Goal: Check status: Check status

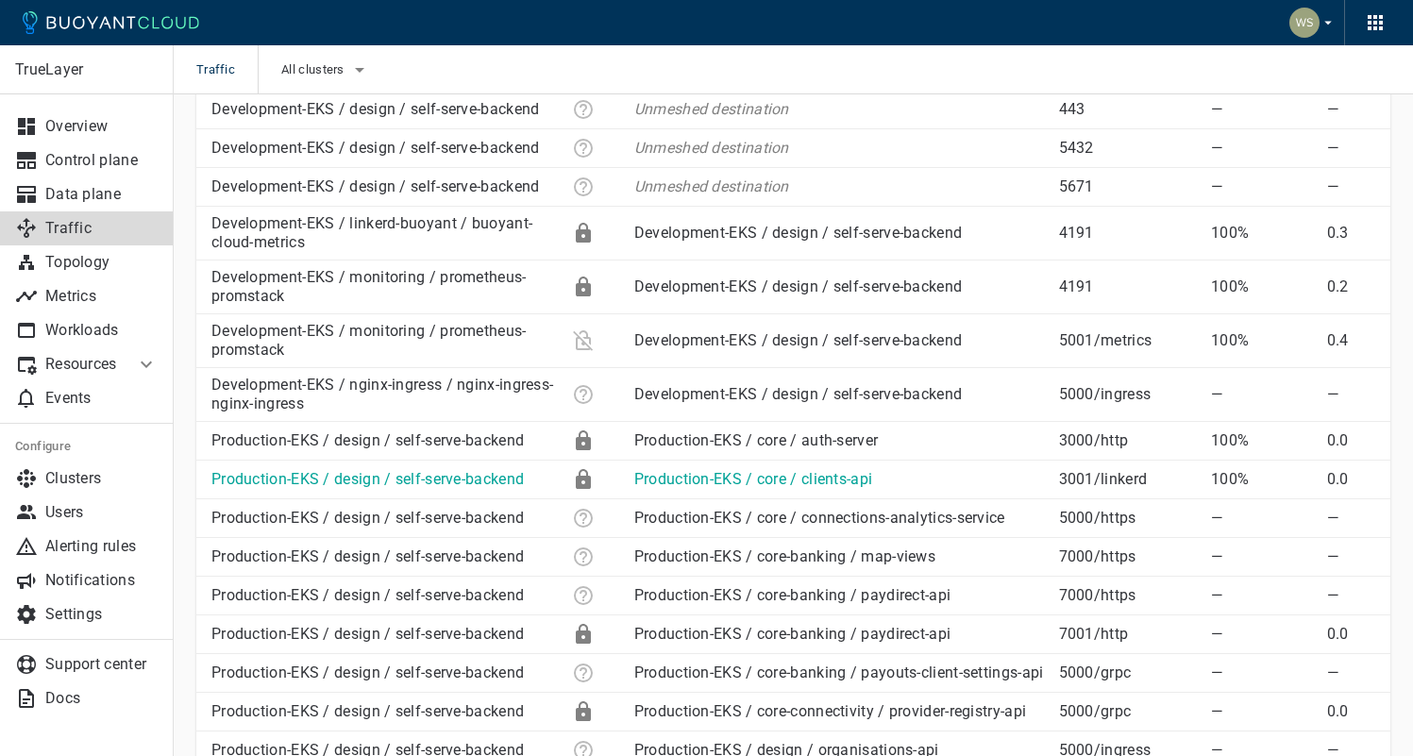
scroll to position [541, 0]
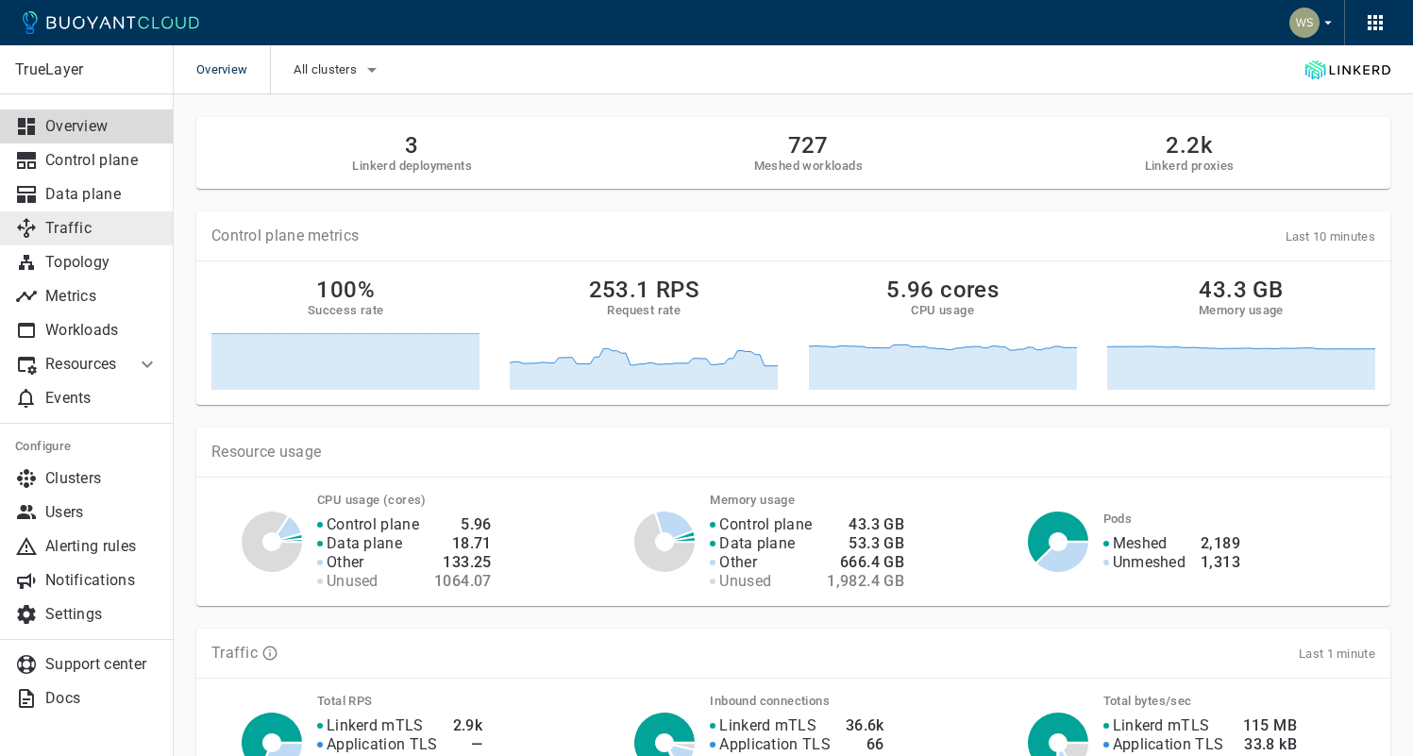
click at [104, 236] on p "Traffic" at bounding box center [101, 228] width 113 height 19
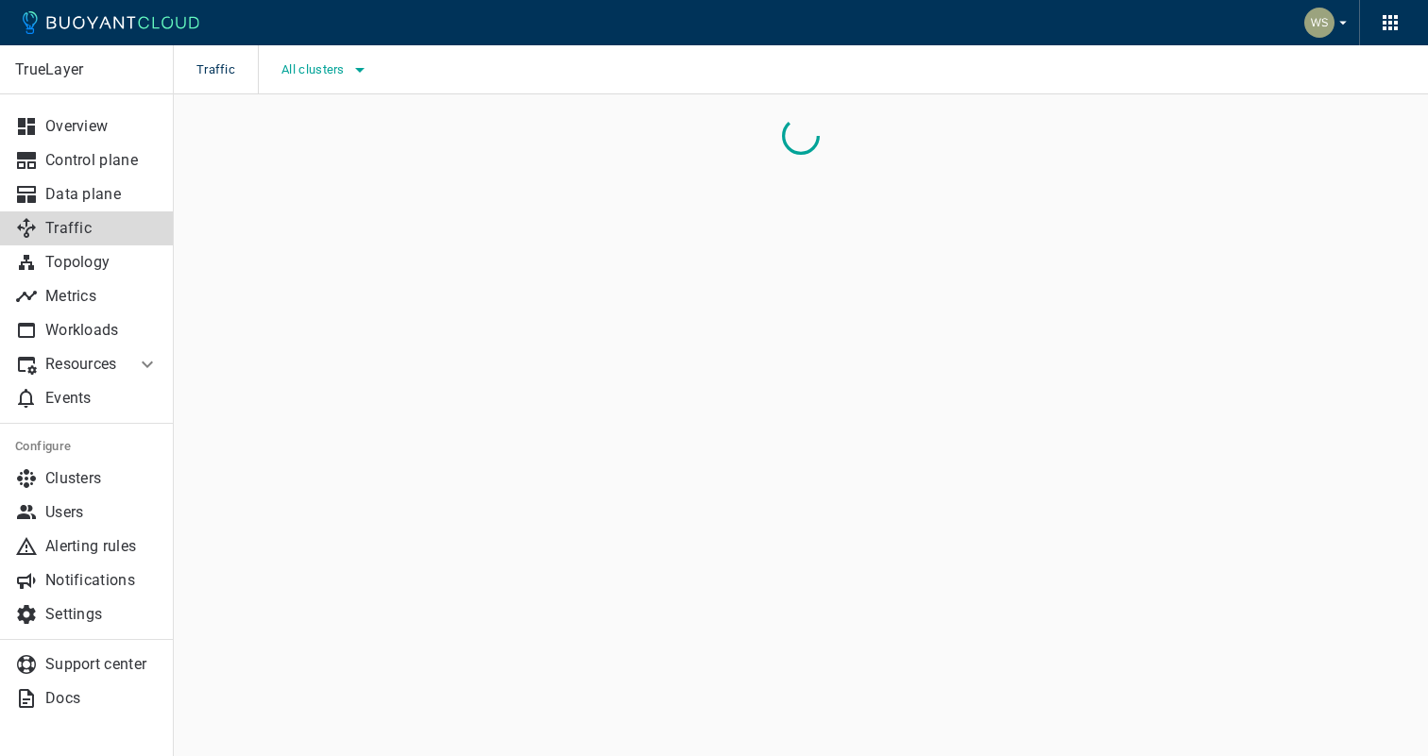
click at [348, 74] on icon "button" at bounding box center [359, 70] width 23 height 23
click at [307, 95] on input "Development-EKS" at bounding box center [305, 89] width 23 height 23
checkbox input "true"
click at [235, 113] on div at bounding box center [714, 378] width 1428 height 756
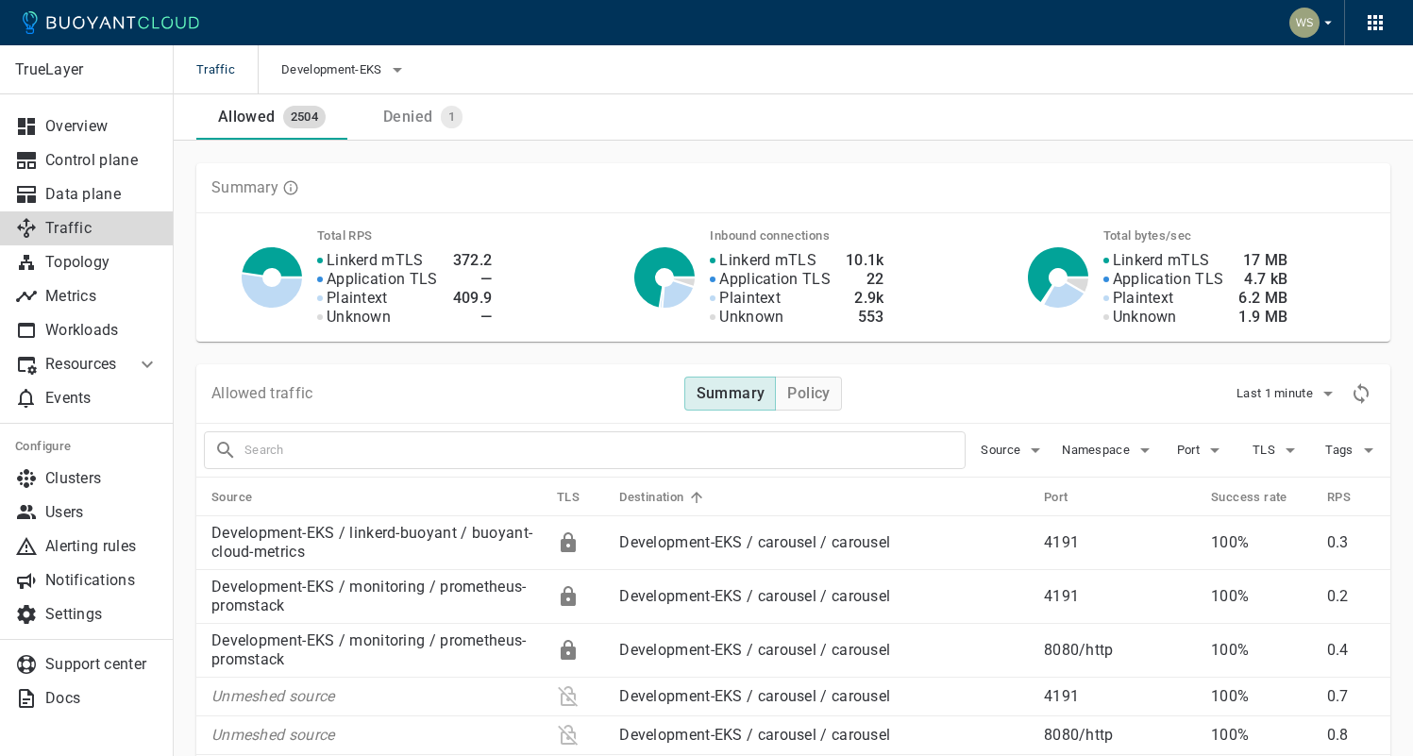
click at [305, 146] on div "Summary Total RPS Linkerd mTLS Application TLS Plaintext Unknown 372.2 — 409.9 …" at bounding box center [782, 241] width 1217 height 201
click at [465, 448] on input "text" at bounding box center [605, 450] width 720 height 26
type input "paydirect-api"
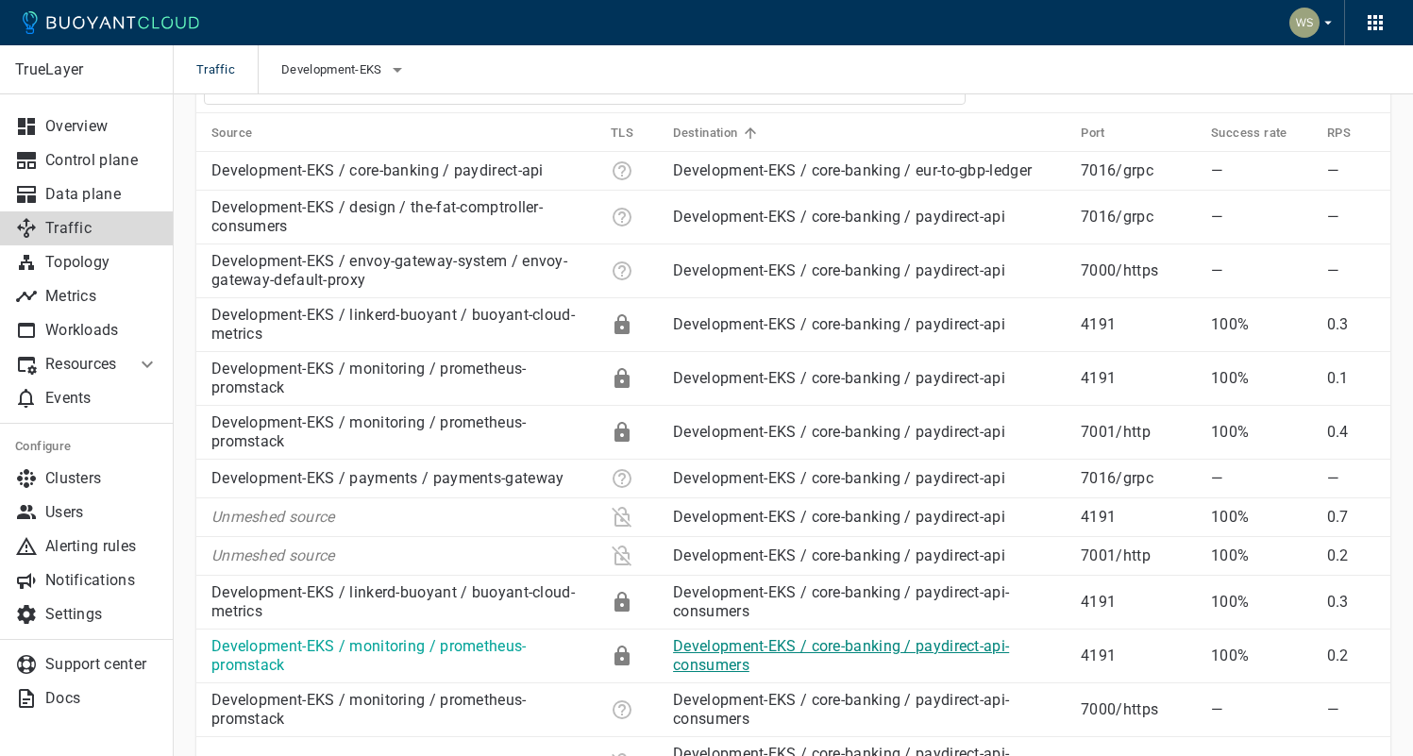
scroll to position [191, 0]
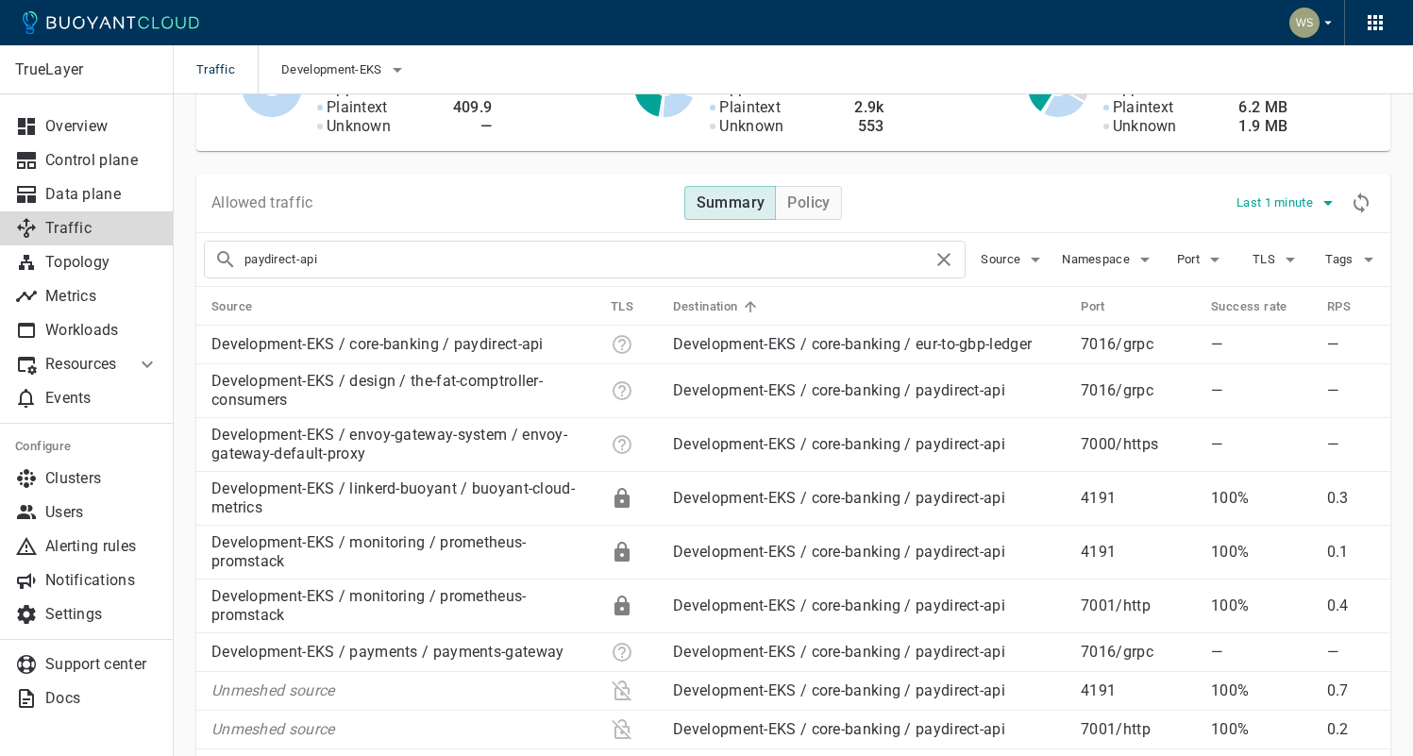
click at [1283, 209] on span "Last 1 minute" at bounding box center [1277, 202] width 80 height 15
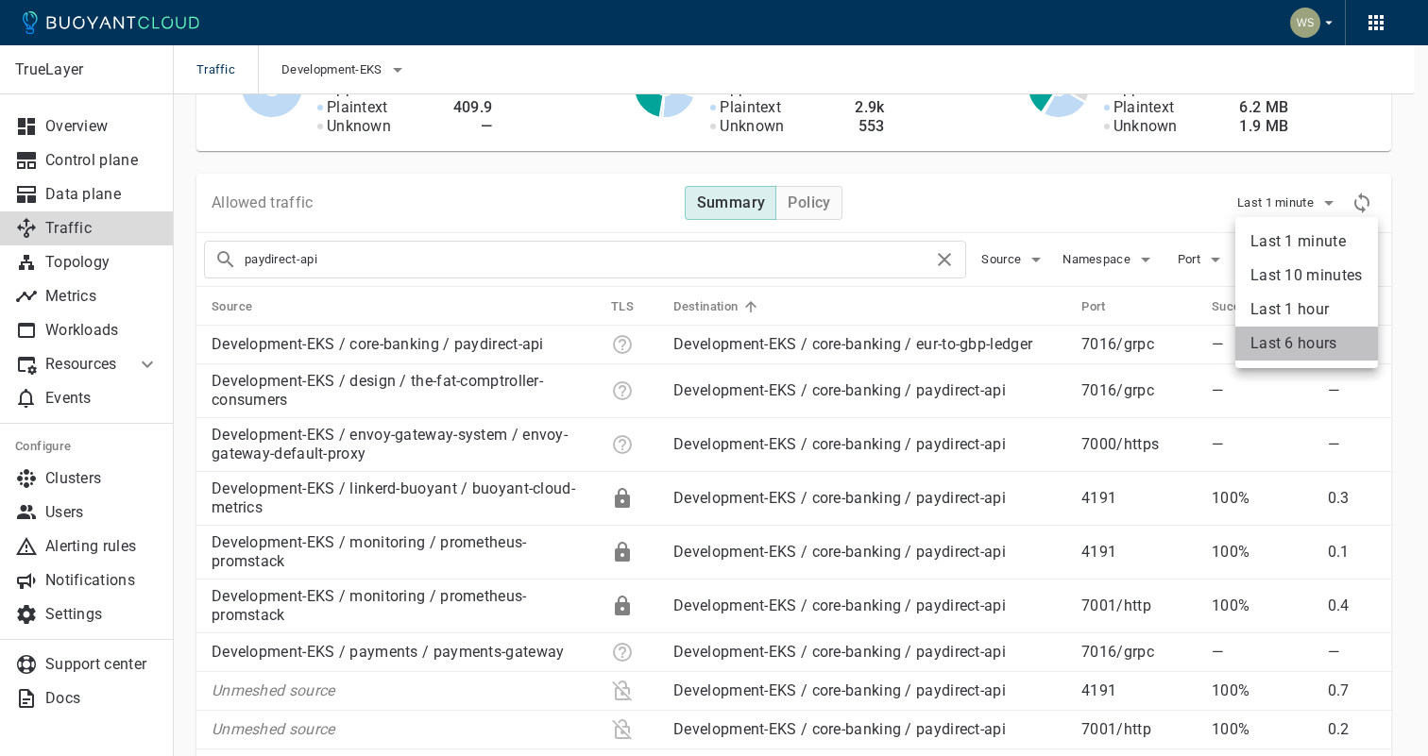
click at [1262, 341] on li "Last 6 hours" at bounding box center [1306, 344] width 143 height 34
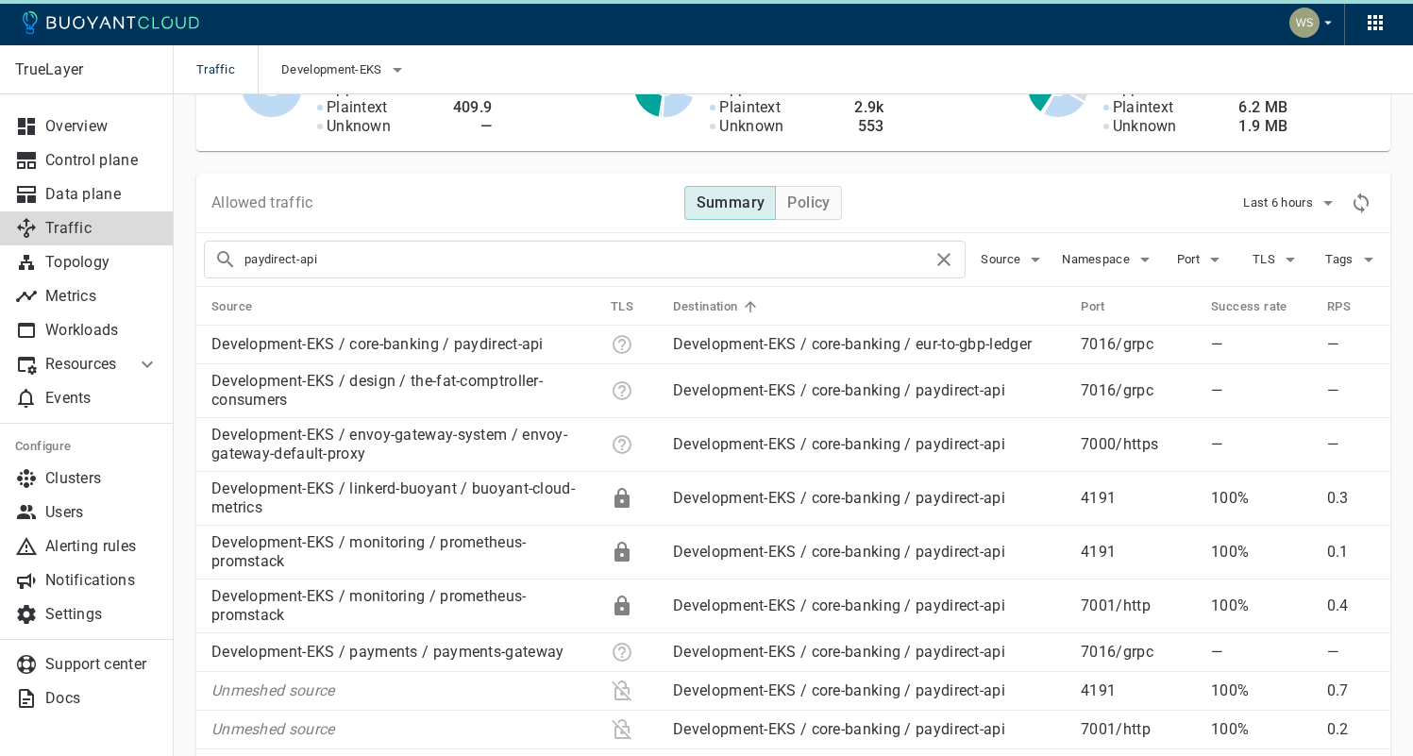
click at [957, 192] on div "Allowed traffic Summary Policy Last 6 hours" at bounding box center [793, 203] width 1194 height 59
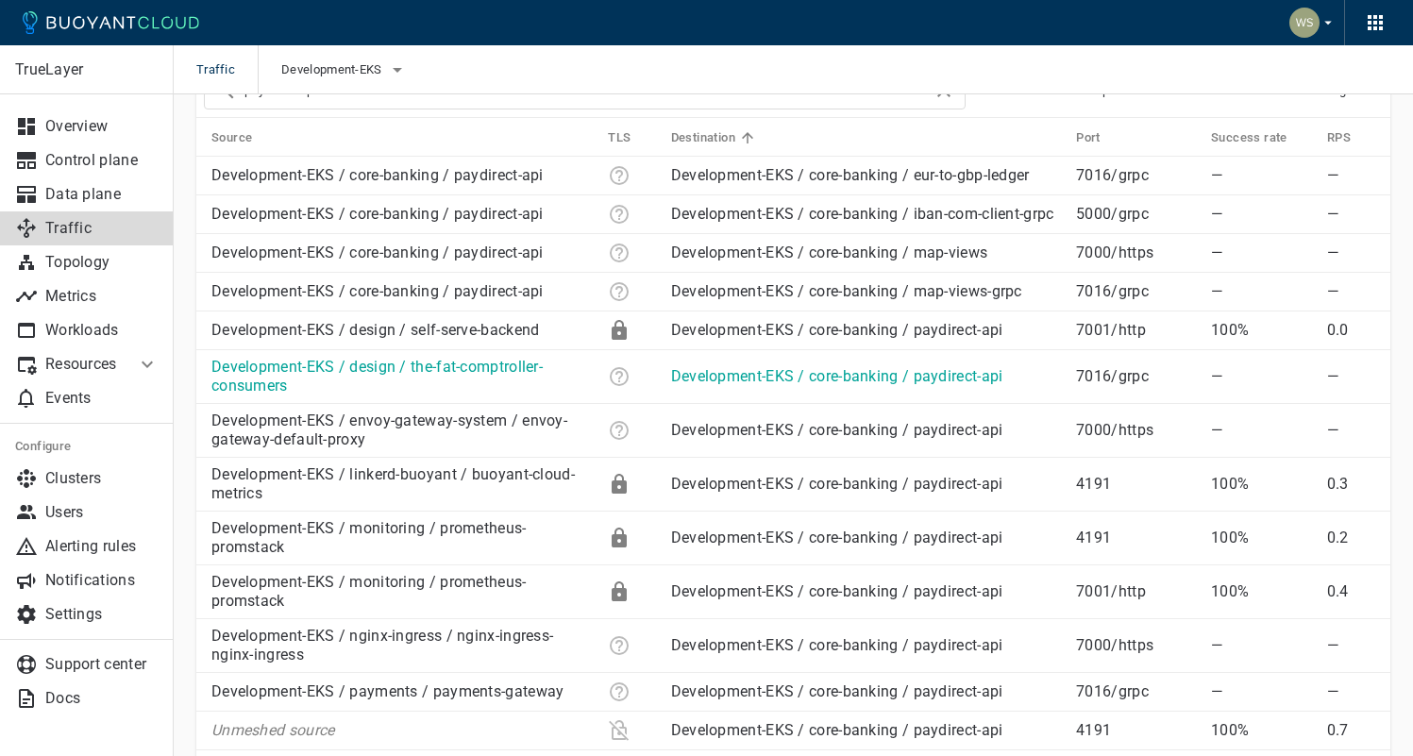
scroll to position [361, 0]
